Goal: Information Seeking & Learning: Understand process/instructions

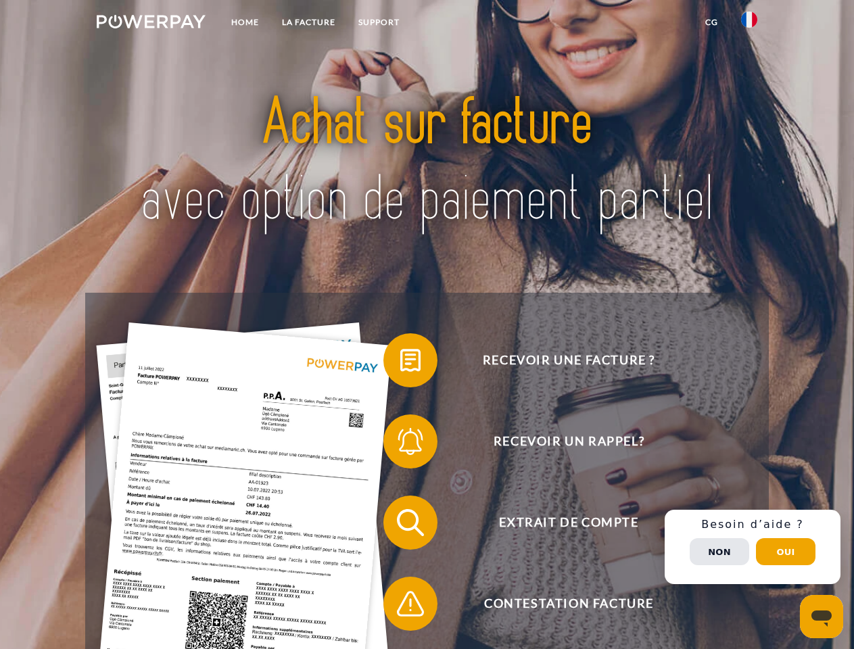
click at [151, 24] on img at bounding box center [151, 22] width 109 height 14
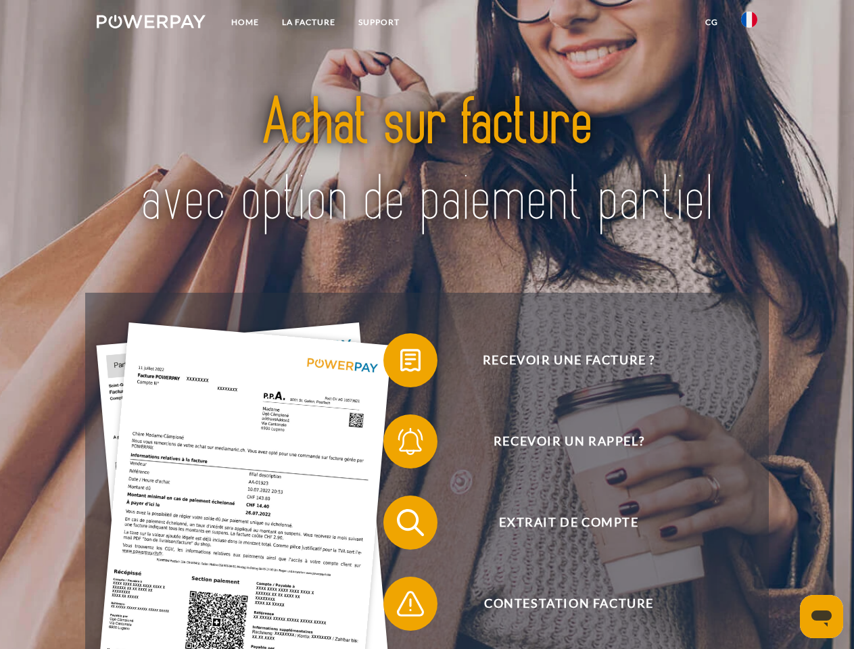
click at [749, 24] on img at bounding box center [749, 19] width 16 height 16
click at [712, 22] on link "CG" at bounding box center [712, 22] width 36 height 24
click at [400, 363] on span at bounding box center [390, 361] width 68 height 68
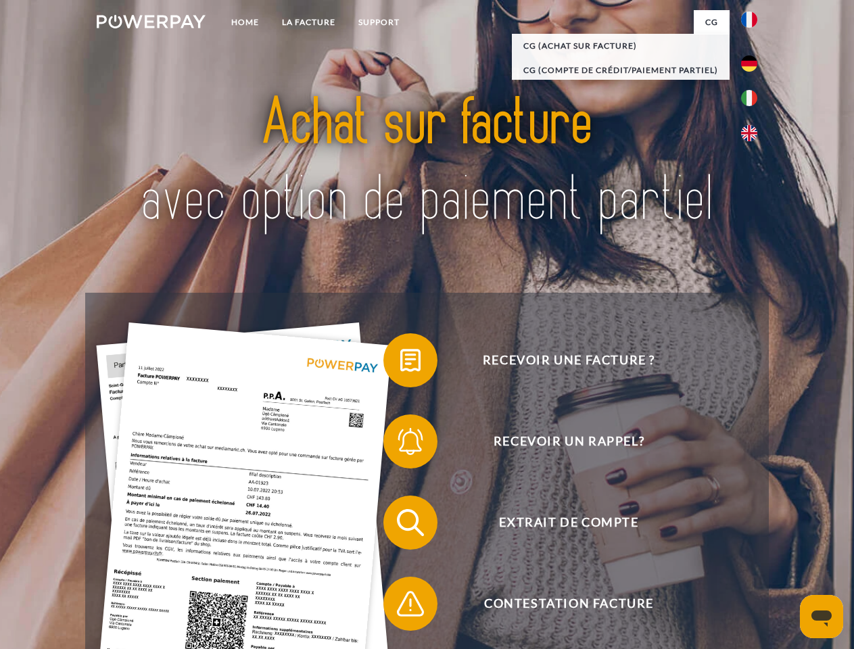
click at [400, 444] on span at bounding box center [390, 442] width 68 height 68
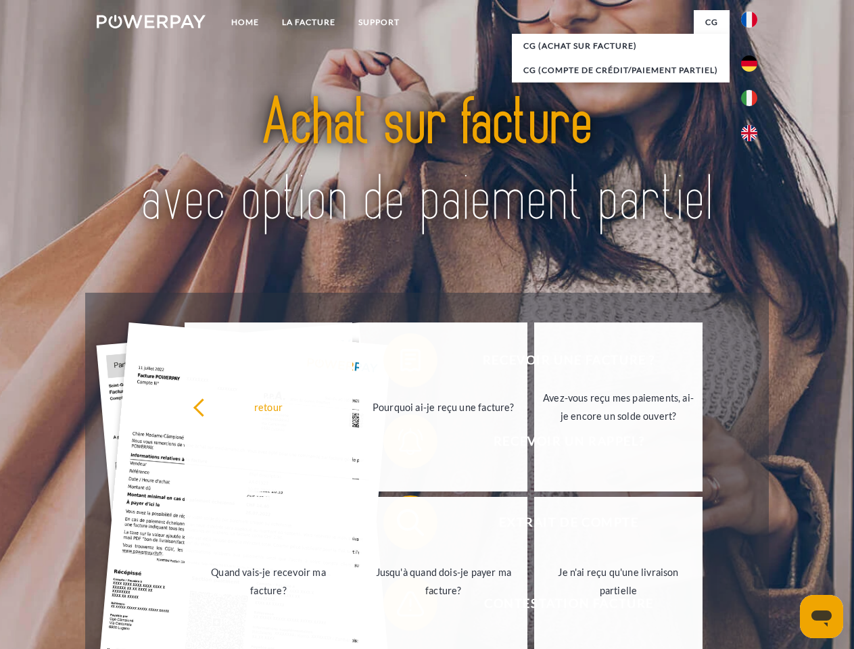
click at [400, 526] on link "Jusqu'à quand dois-je payer ma facture?" at bounding box center [443, 581] width 168 height 169
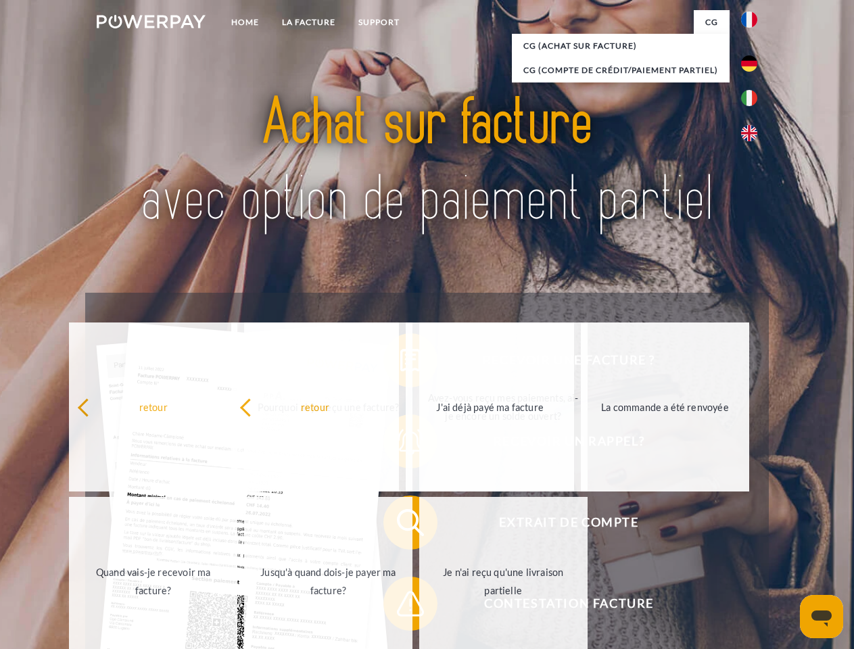
click at [400, 607] on span at bounding box center [390, 604] width 68 height 68
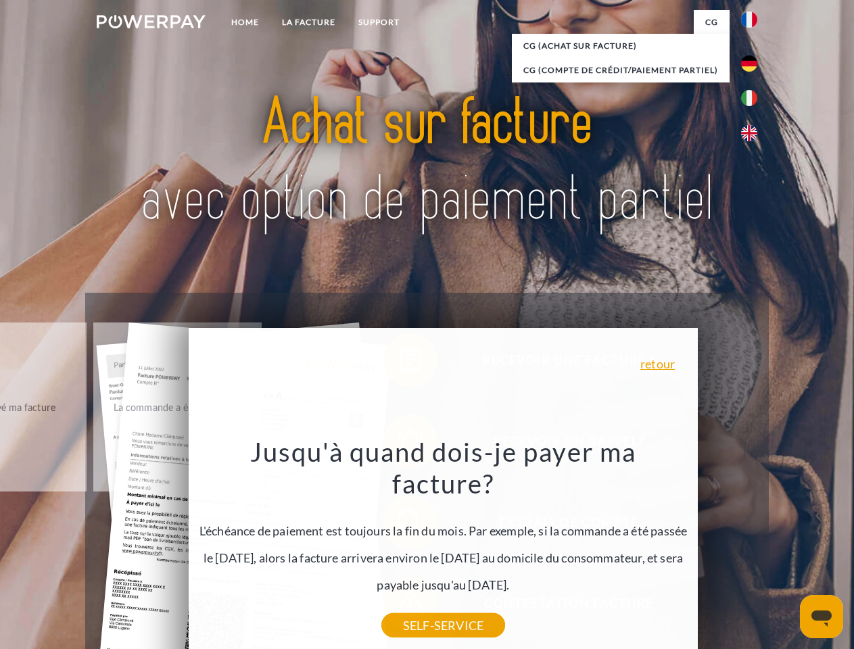
click at [753, 547] on div "Recevoir une facture ? Recevoir un rappel? Extrait de compte retour" at bounding box center [426, 563] width 683 height 541
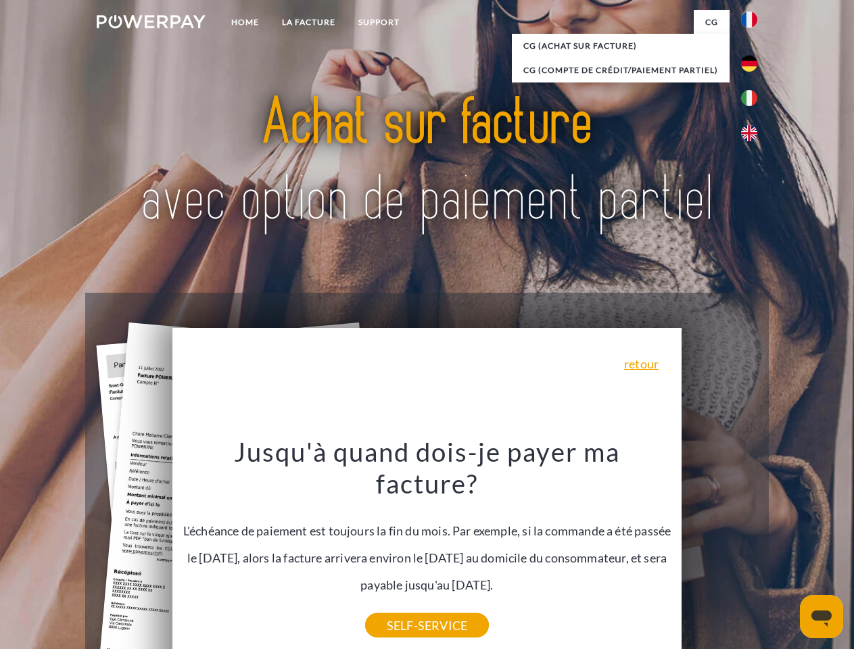
click at [720, 550] on span "Extrait de compte" at bounding box center [568, 523] width 331 height 54
click at [786, 552] on header "Home LA FACTURE Support" at bounding box center [427, 467] width 854 height 934
